Goal: Task Accomplishment & Management: Manage account settings

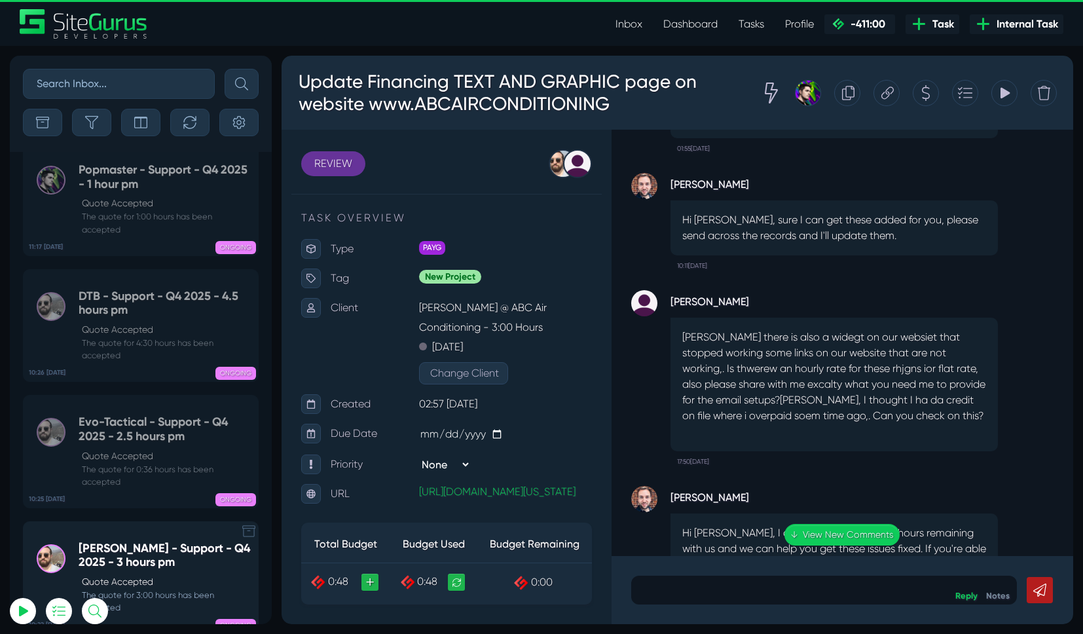
scroll to position [-50725, 0]
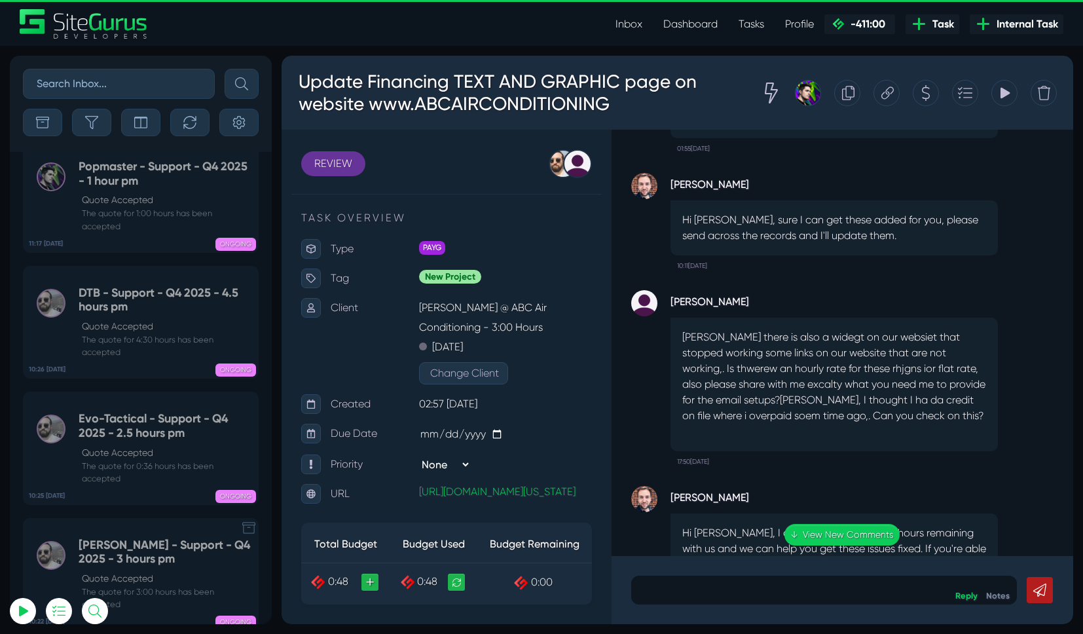
click at [248, 521] on icon at bounding box center [248, 527] width 13 height 13
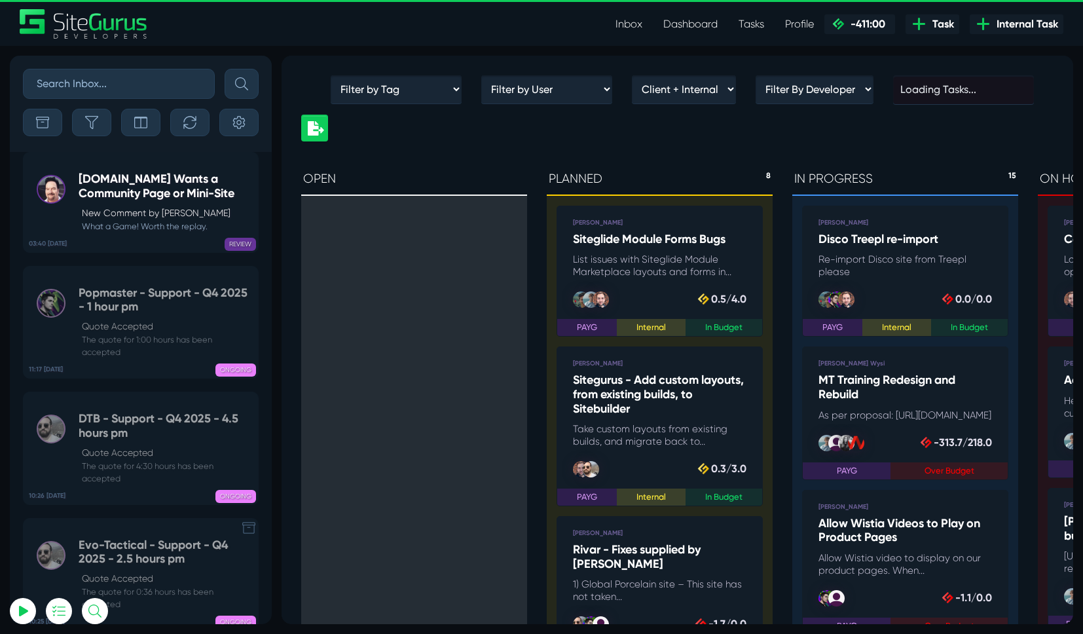
click at [248, 521] on icon at bounding box center [248, 527] width 13 height 13
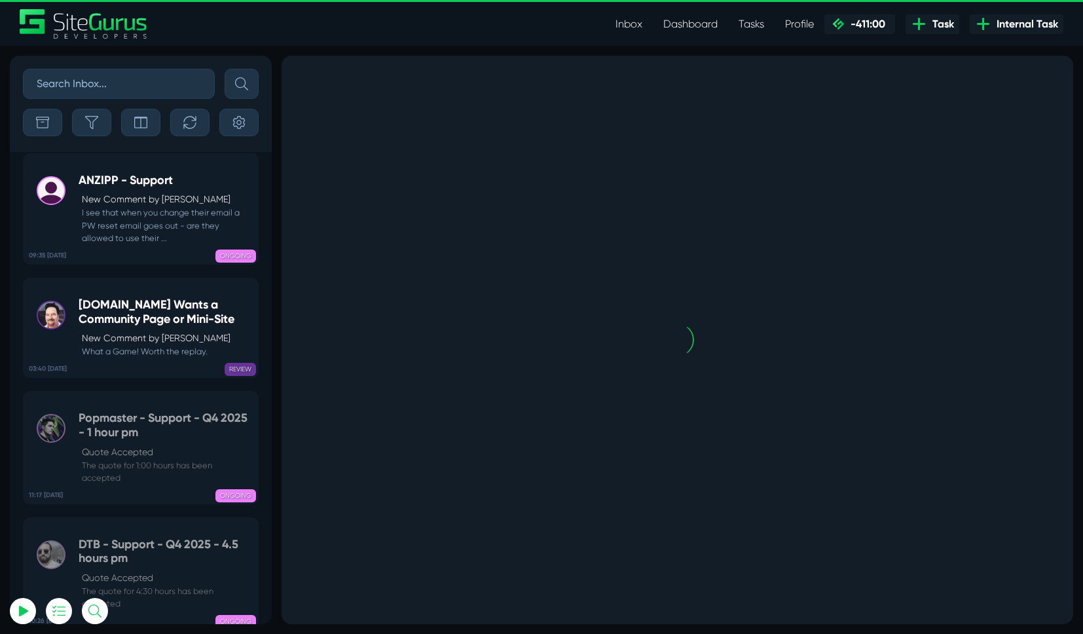
scroll to position [0, 0]
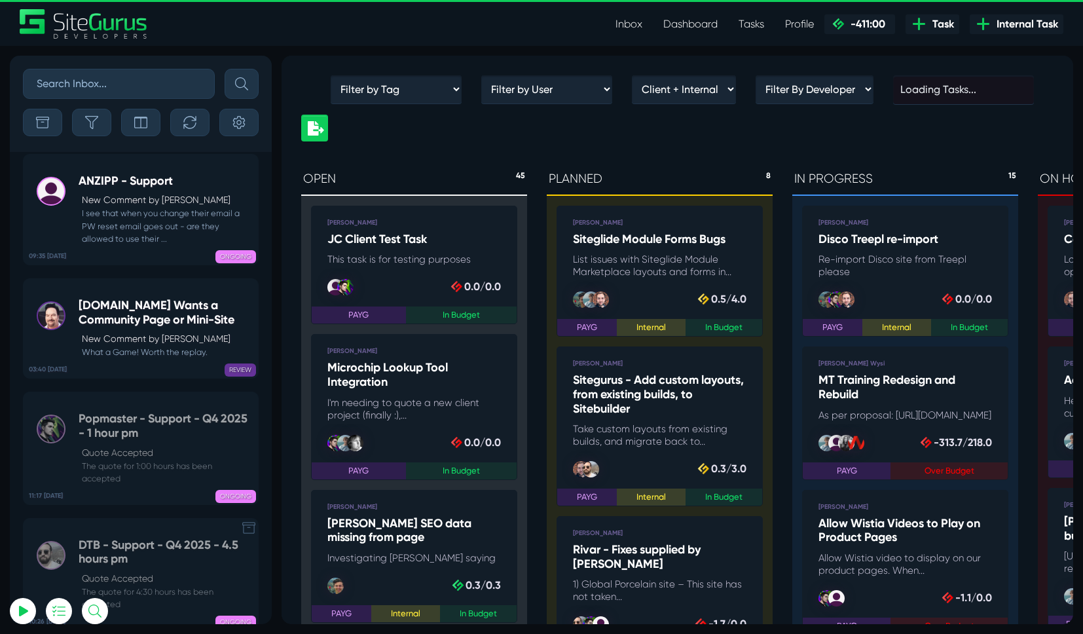
click at [246, 521] on icon at bounding box center [248, 527] width 13 height 13
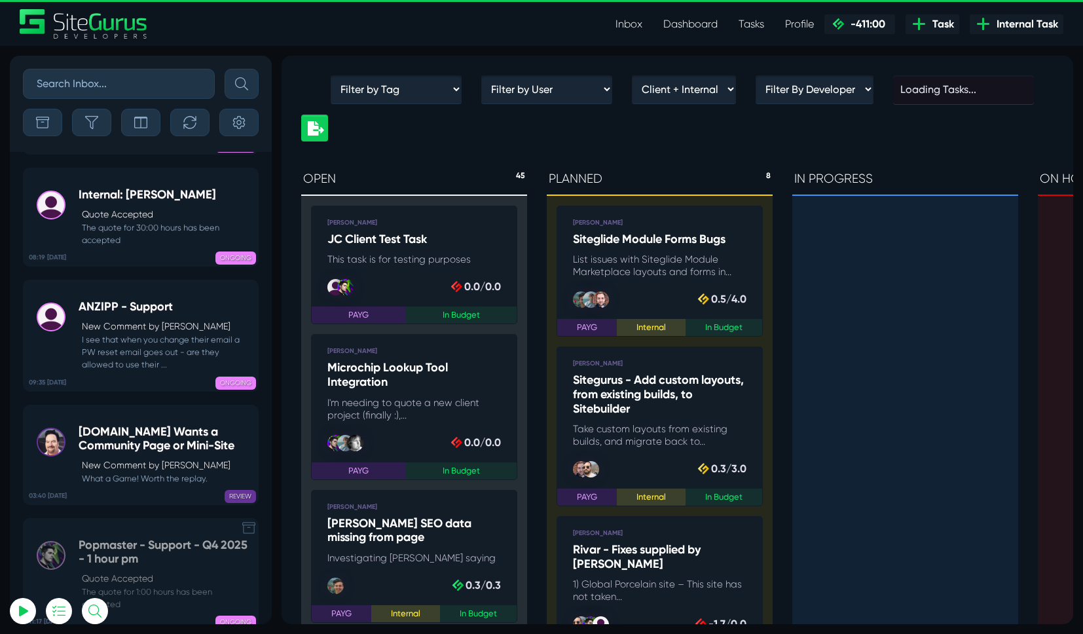
click at [245, 521] on icon at bounding box center [248, 527] width 13 height 13
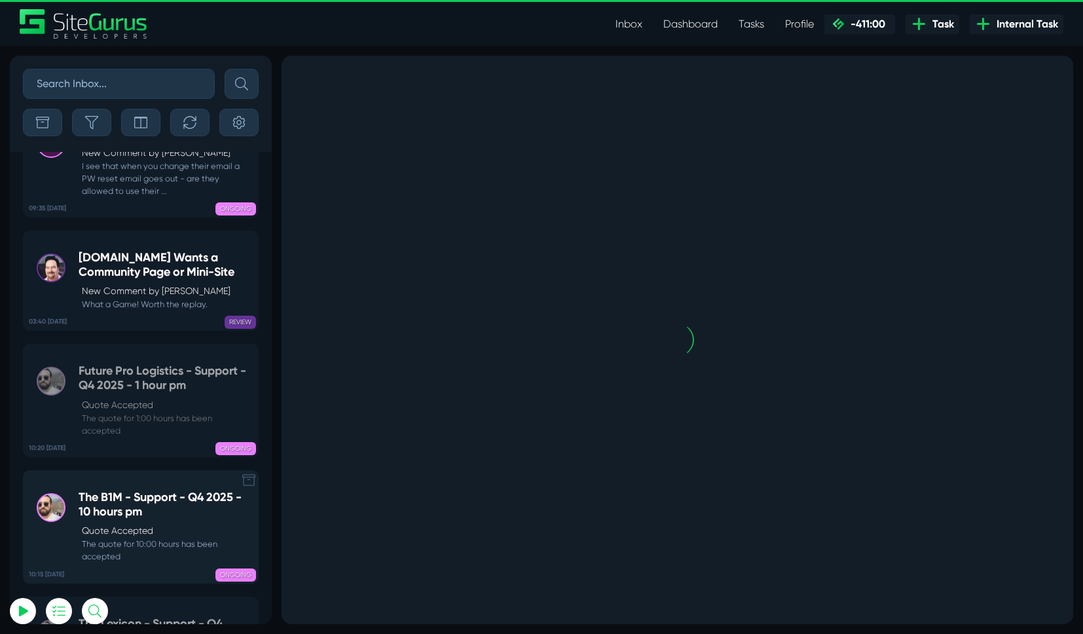
scroll to position [-50424, 0]
click at [248, 472] on icon at bounding box center [248, 478] width 13 height 13
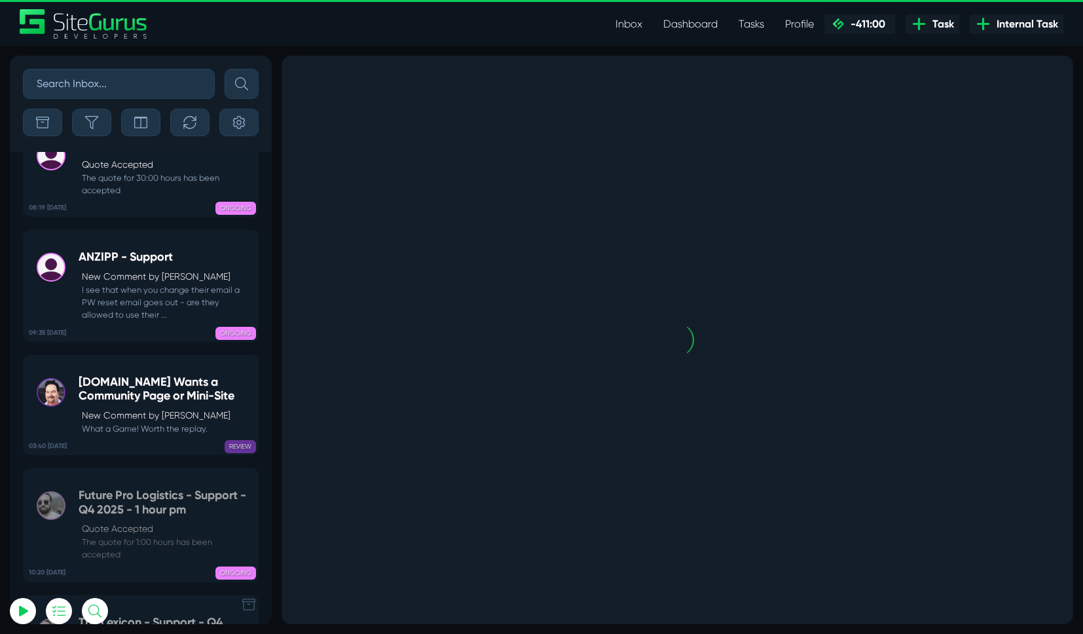
scroll to position [0, 0]
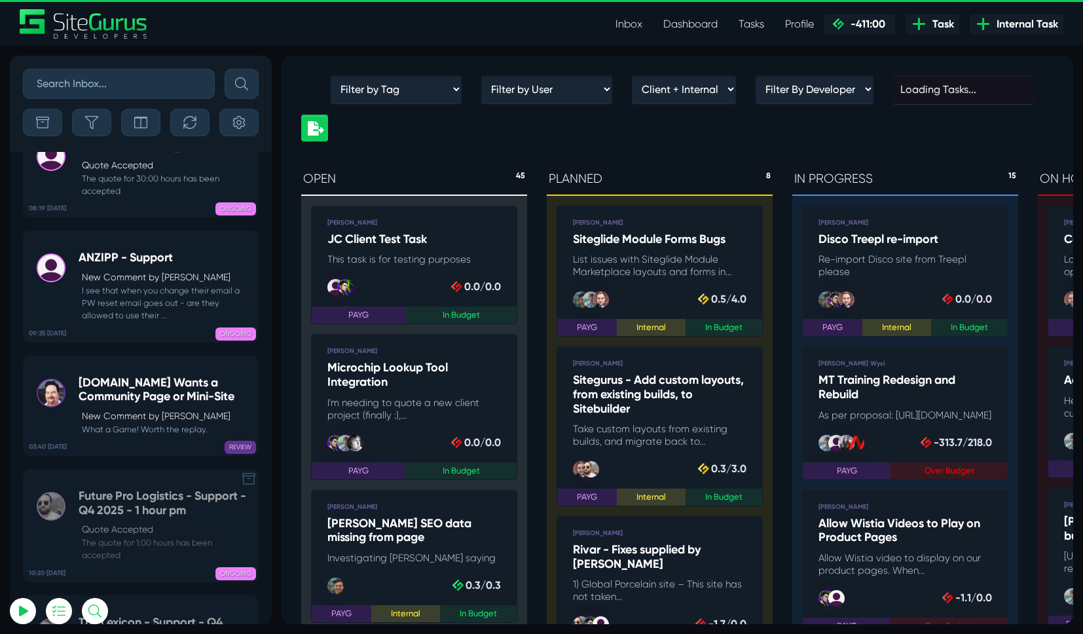
click at [246, 472] on icon at bounding box center [248, 478] width 13 height 13
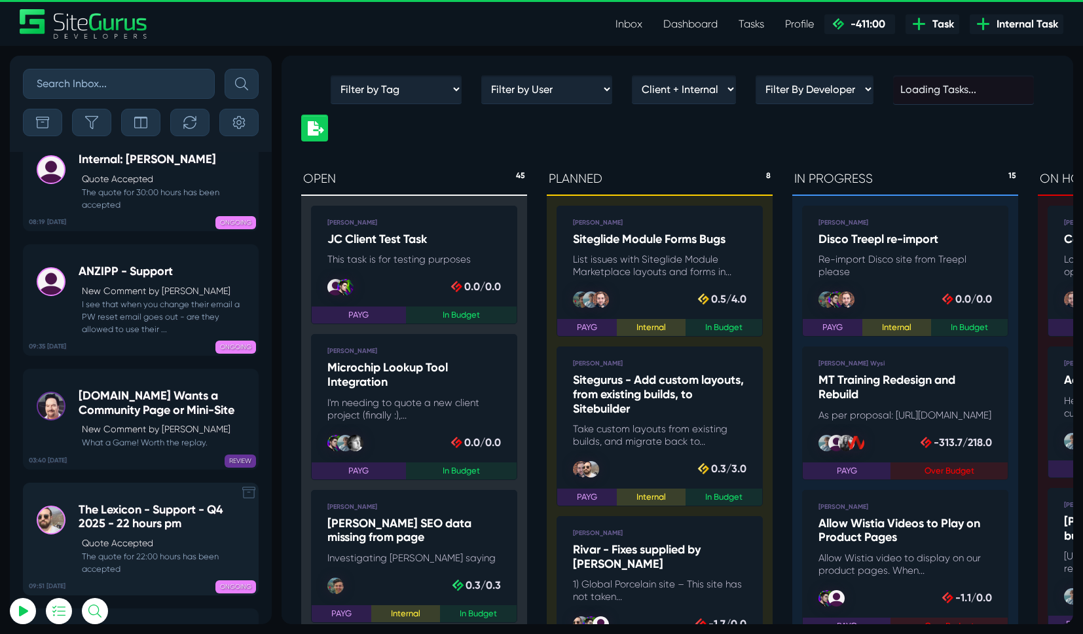
scroll to position [-50307, 0]
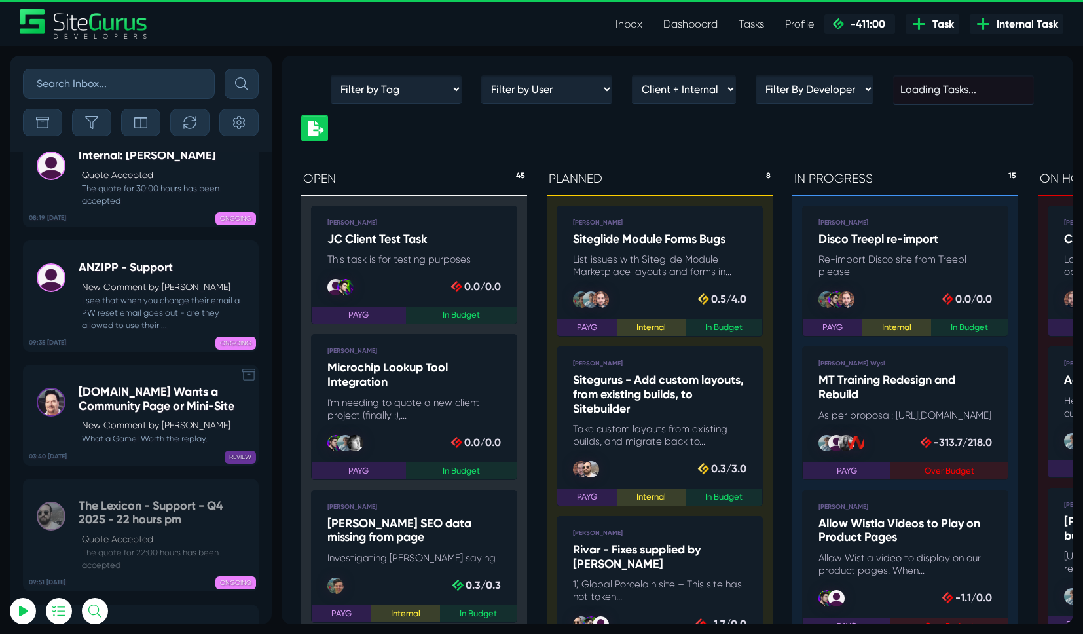
click at [244, 368] on icon at bounding box center [248, 374] width 13 height 13
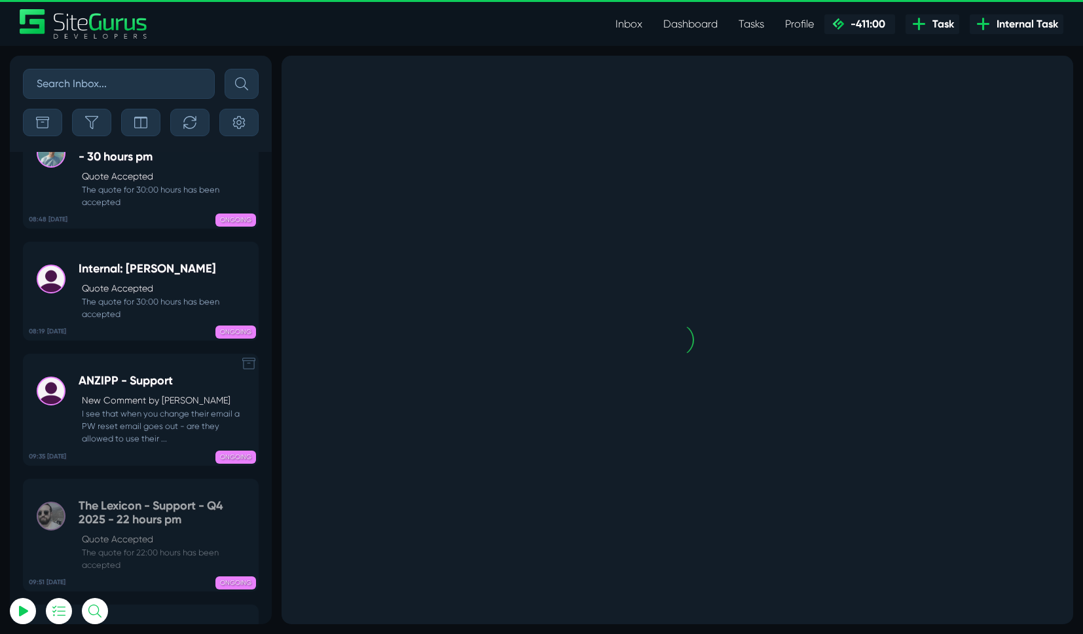
scroll to position [0, 0]
click at [249, 357] on icon at bounding box center [248, 363] width 13 height 13
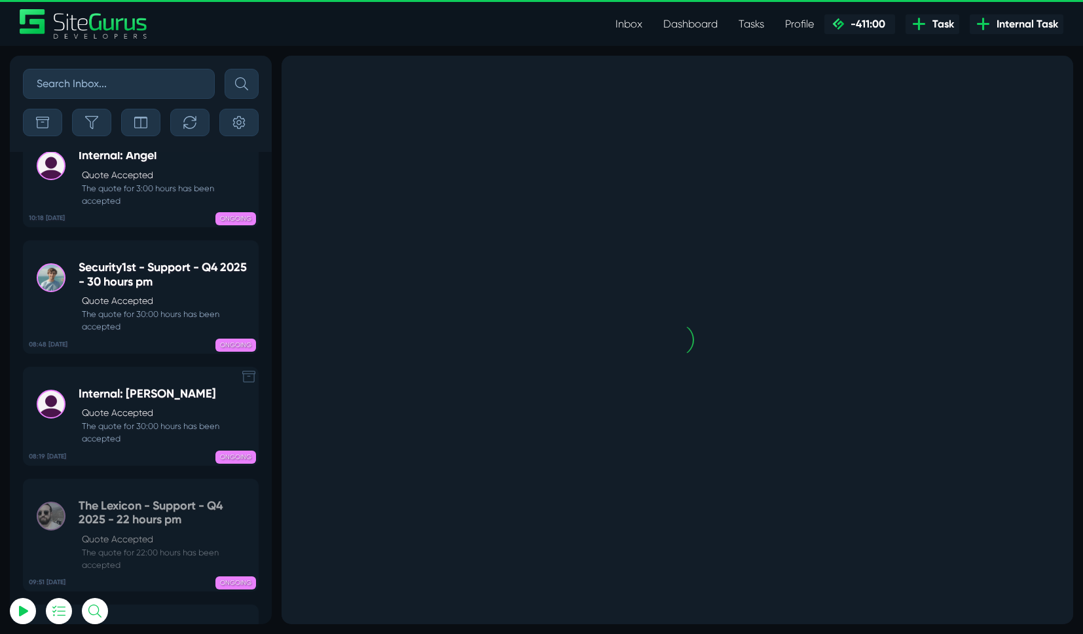
click at [246, 370] on icon at bounding box center [248, 376] width 13 height 13
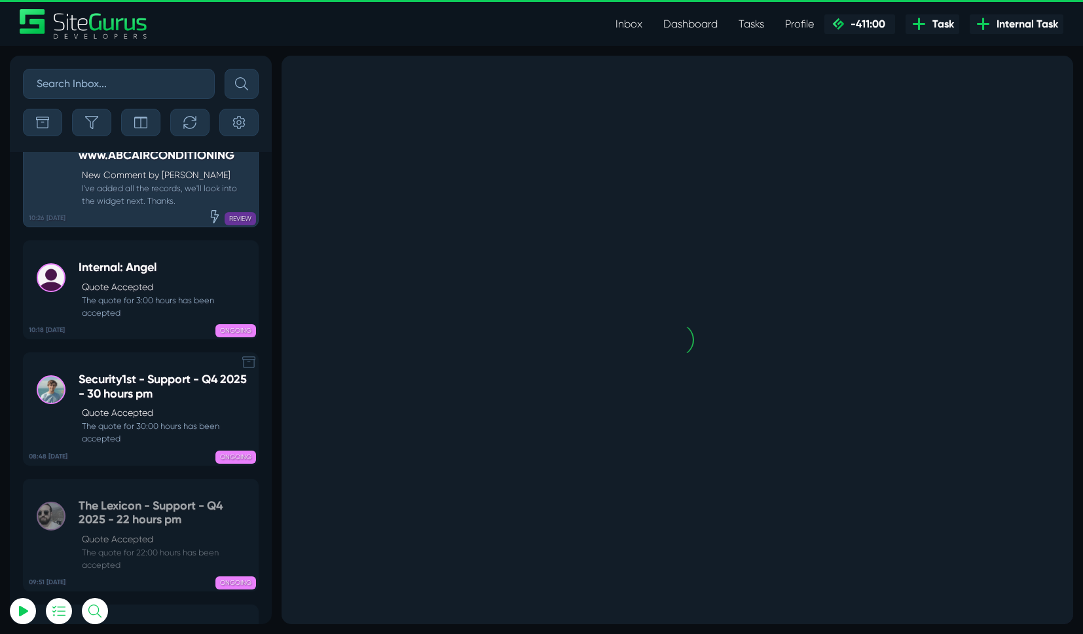
click at [251, 356] on icon at bounding box center [248, 362] width 13 height 12
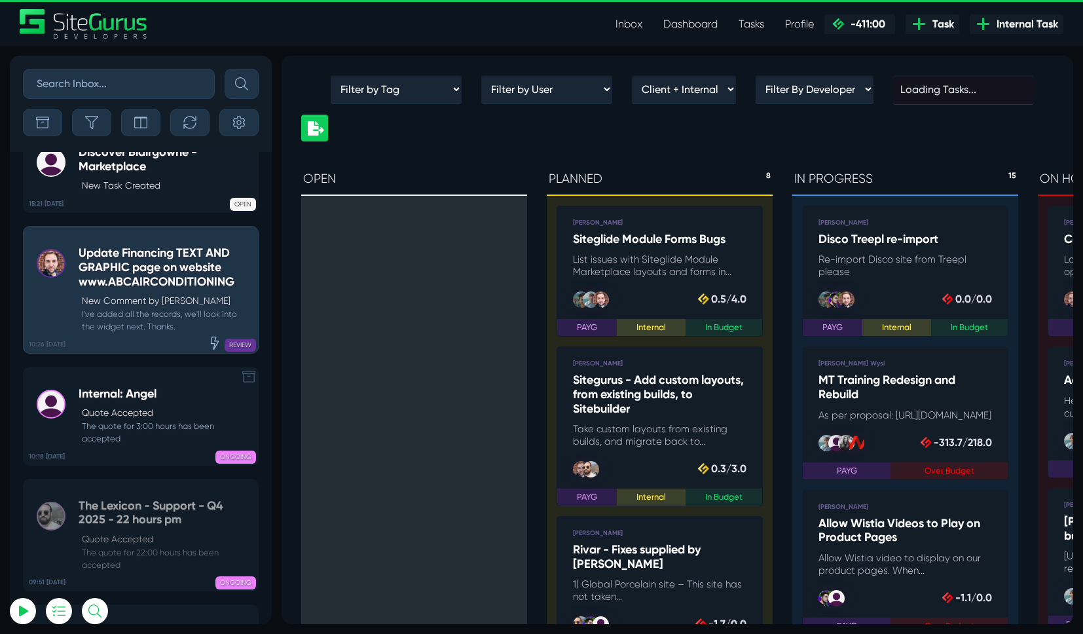
click at [244, 370] on icon at bounding box center [248, 376] width 13 height 13
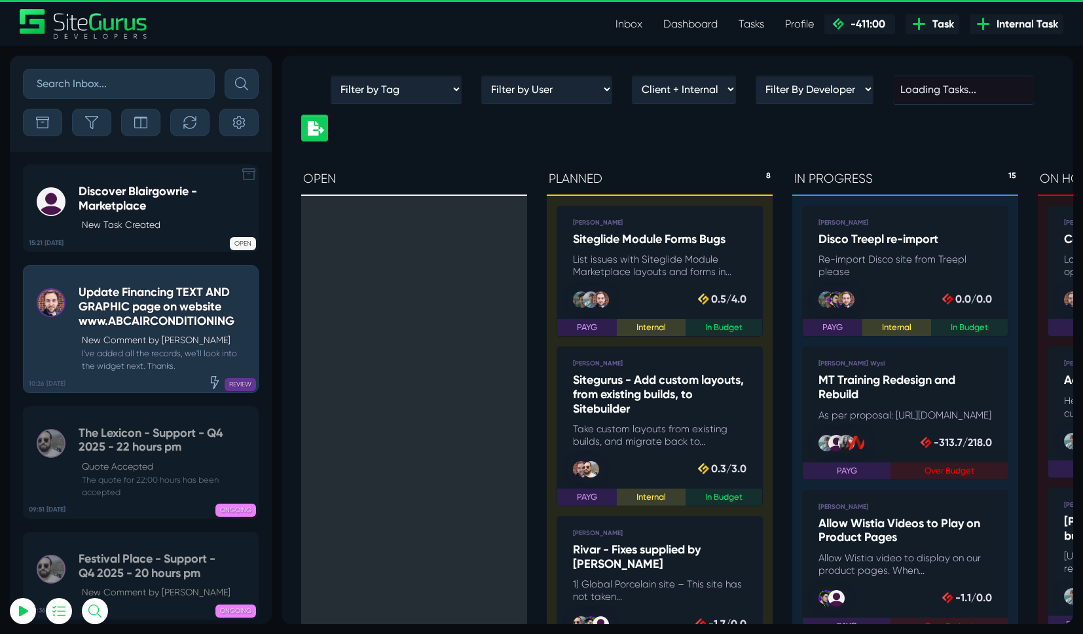
click at [248, 168] on icon at bounding box center [248, 174] width 13 height 13
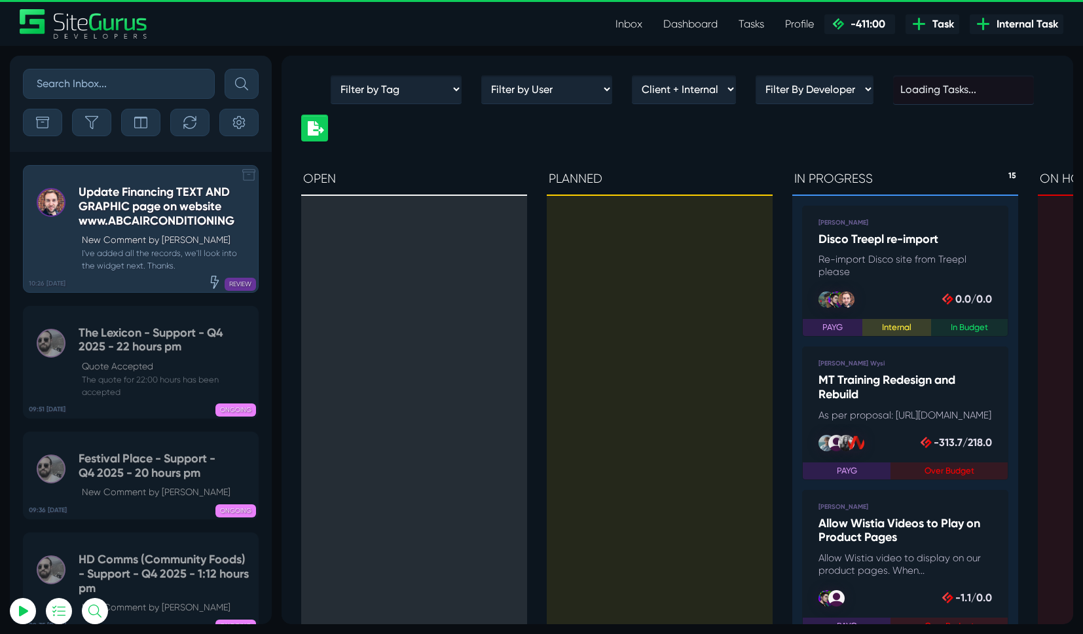
scroll to position [-50216, 0]
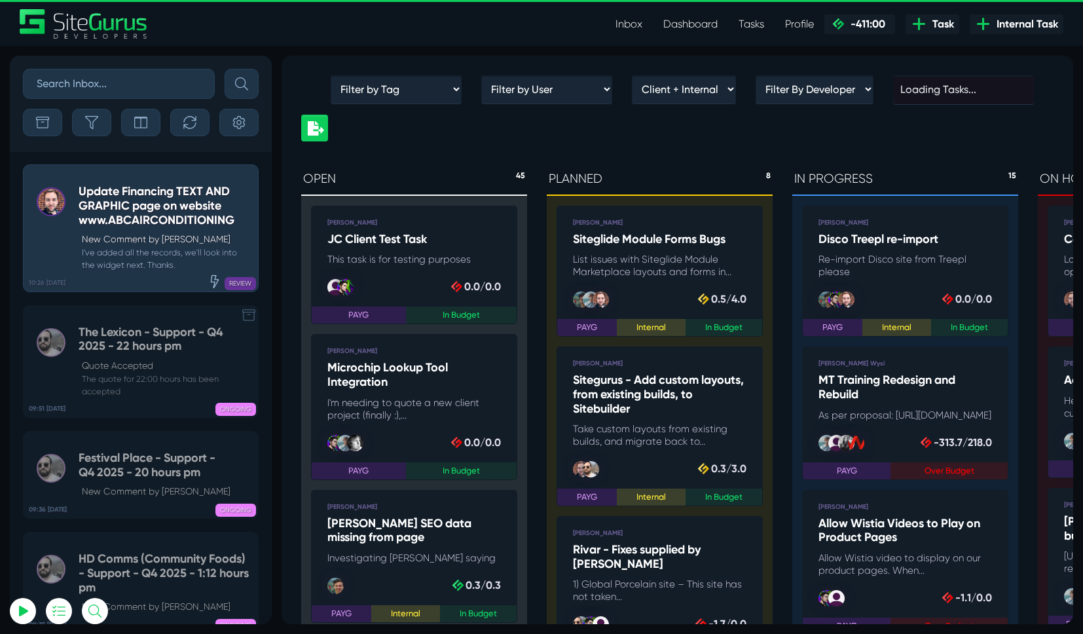
click at [245, 322] on link at bounding box center [248, 316] width 13 height 16
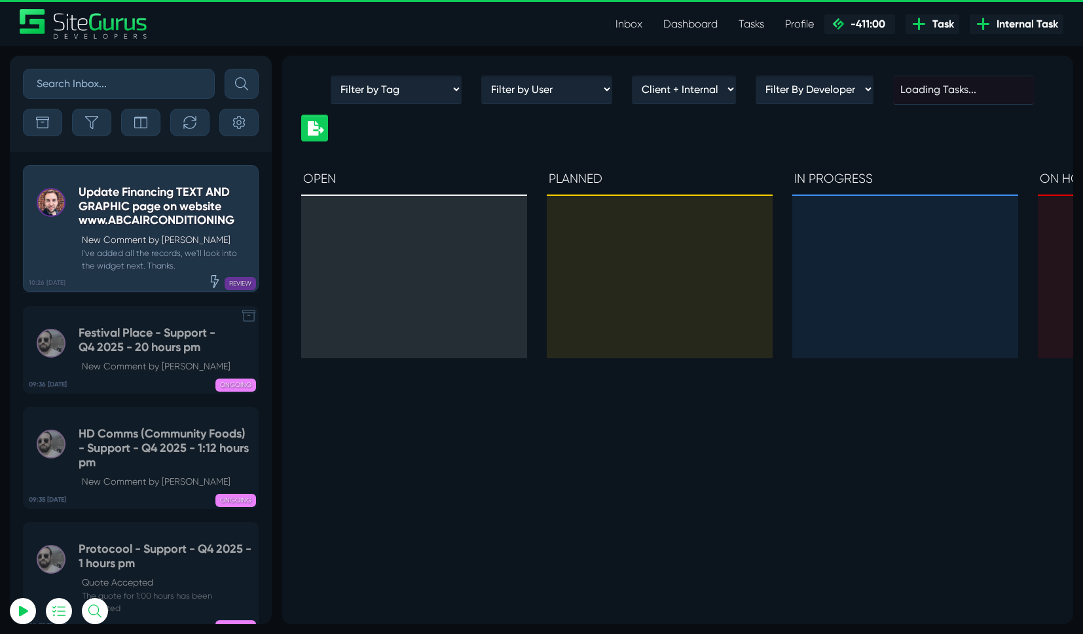
scroll to position [-50090, 0]
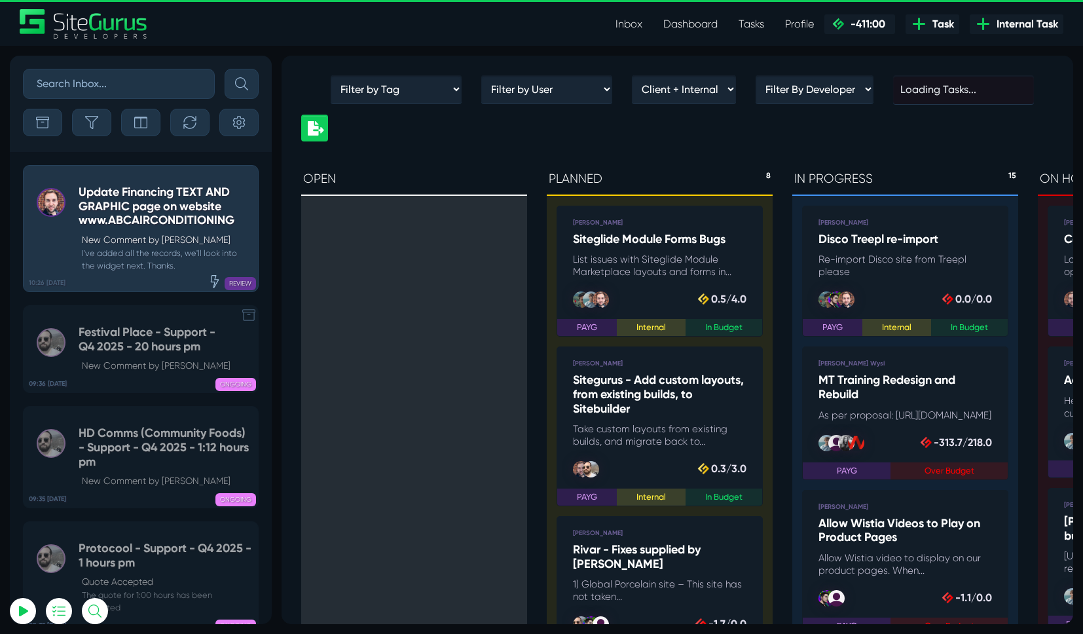
click at [249, 319] on icon at bounding box center [248, 314] width 13 height 13
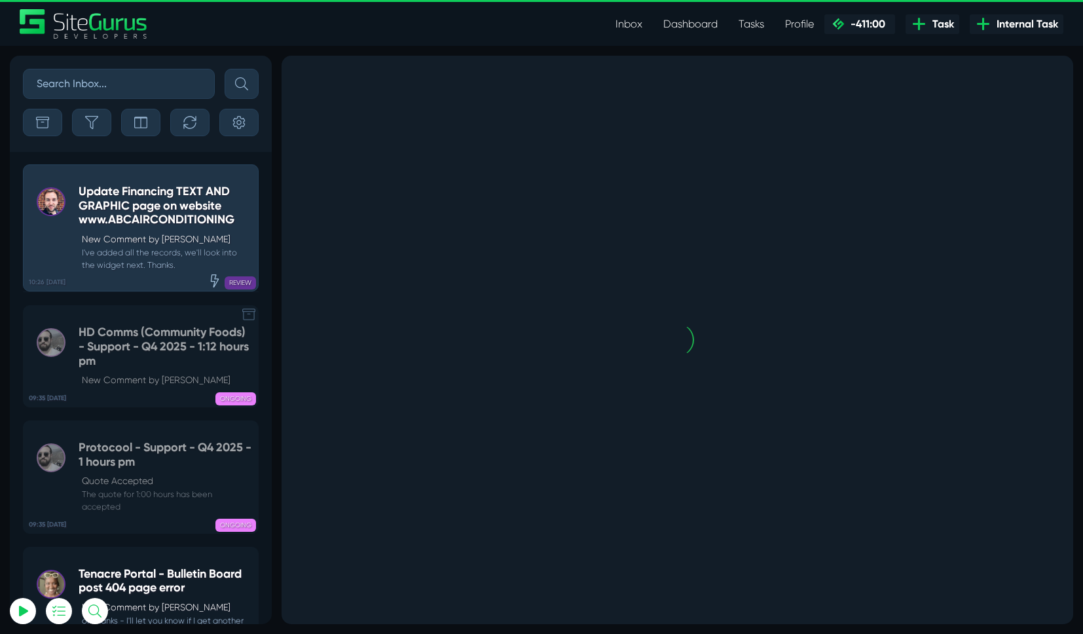
scroll to position [0, 0]
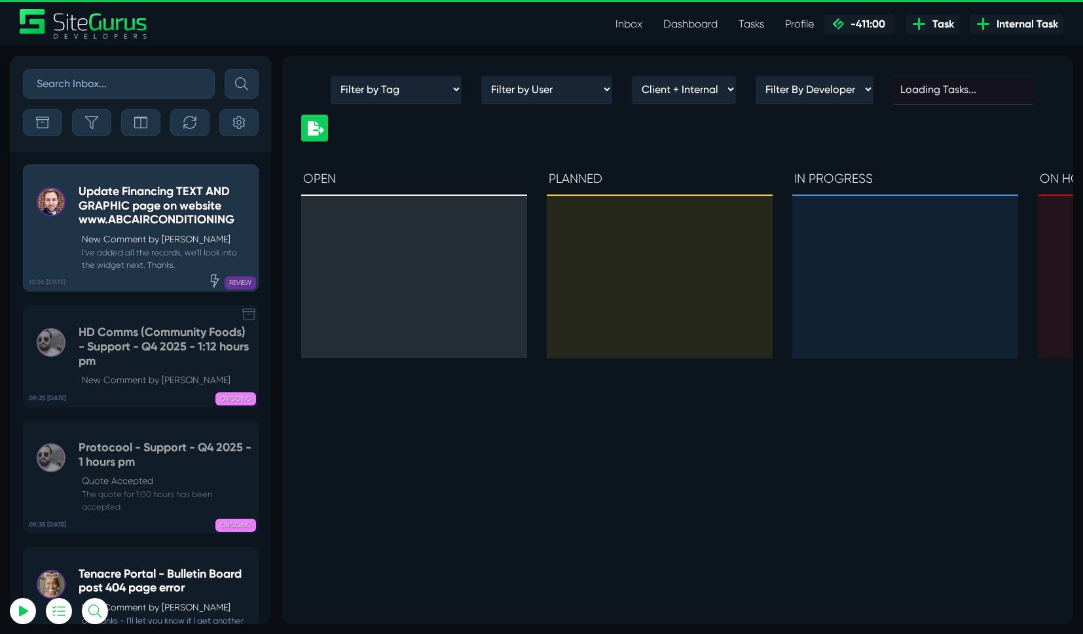
click at [249, 319] on icon at bounding box center [248, 314] width 13 height 13
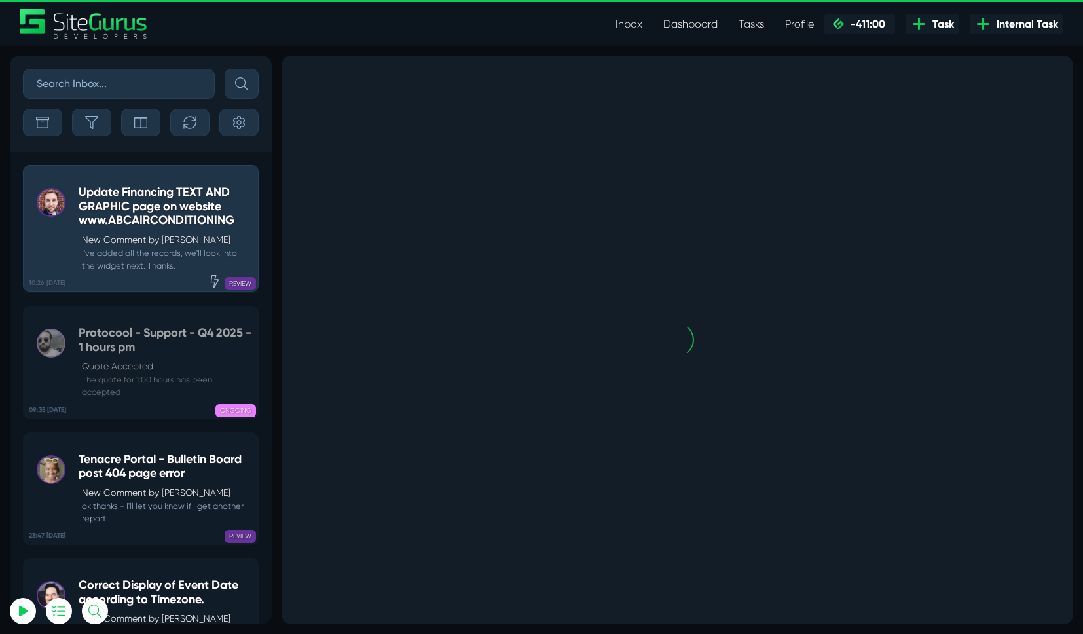
click at [249, 319] on icon at bounding box center [248, 315] width 13 height 13
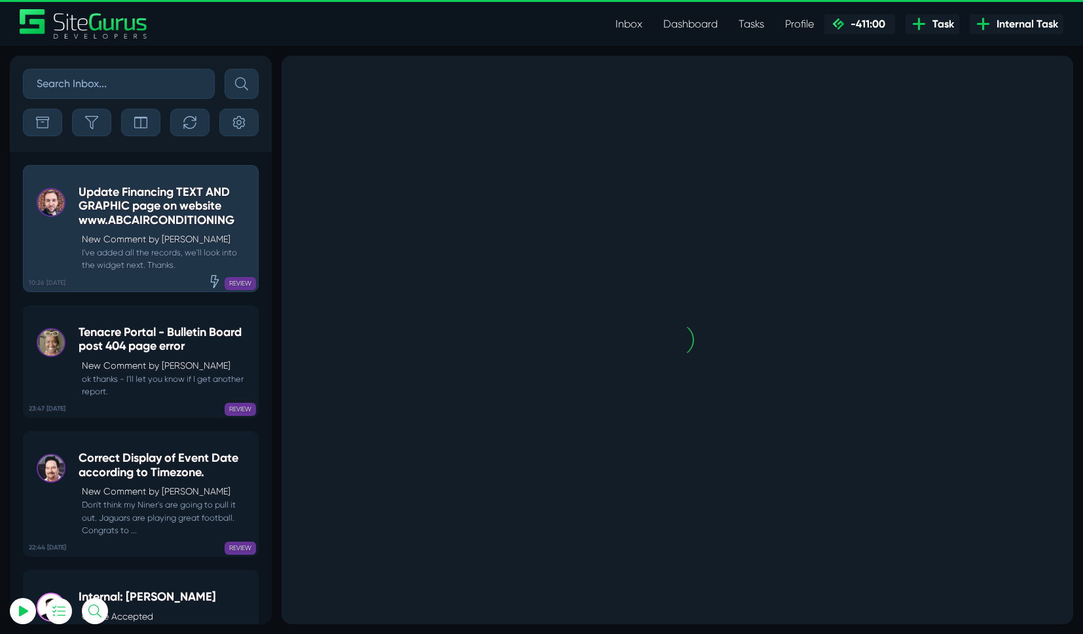
scroll to position [-49748, 0]
click at [249, 319] on icon at bounding box center [248, 314] width 13 height 13
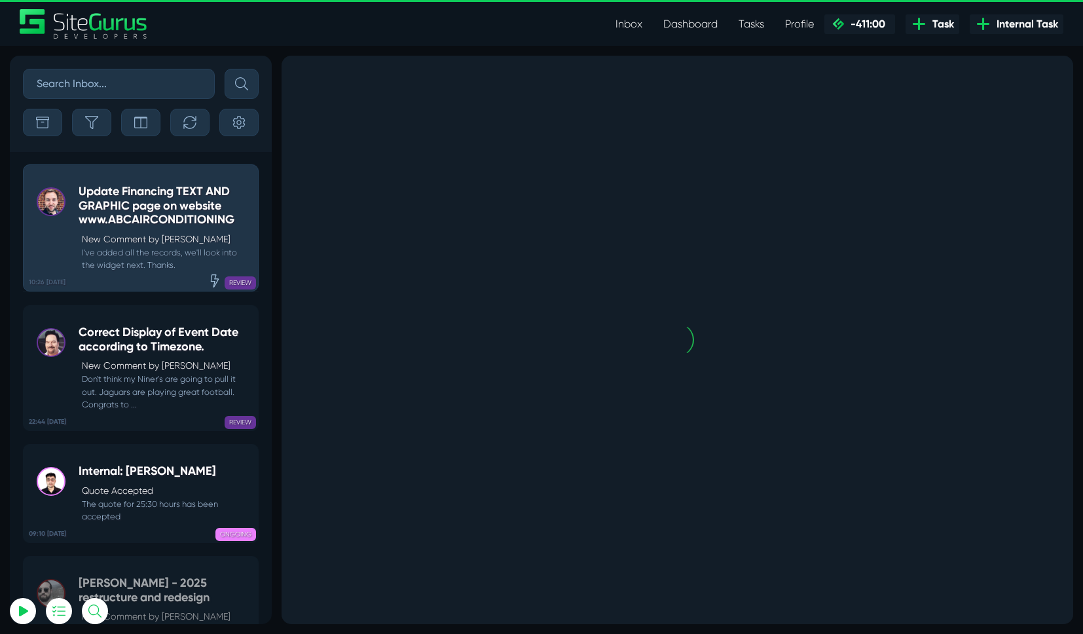
scroll to position [-49621, 0]
click at [249, 319] on icon at bounding box center [248, 314] width 13 height 13
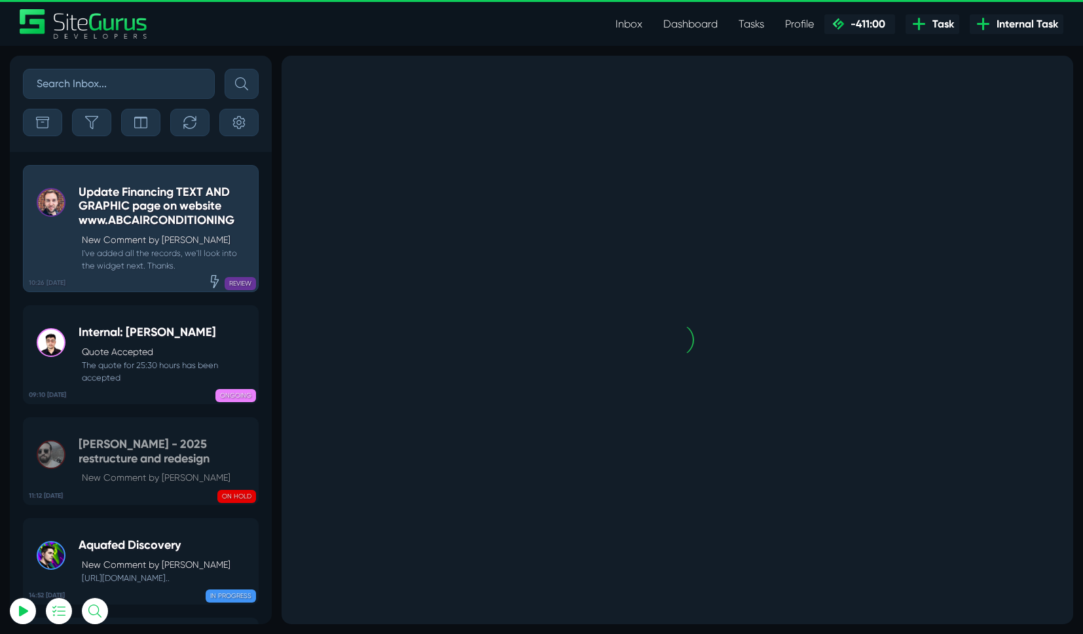
scroll to position [0, 0]
